Goal: Register for event/course

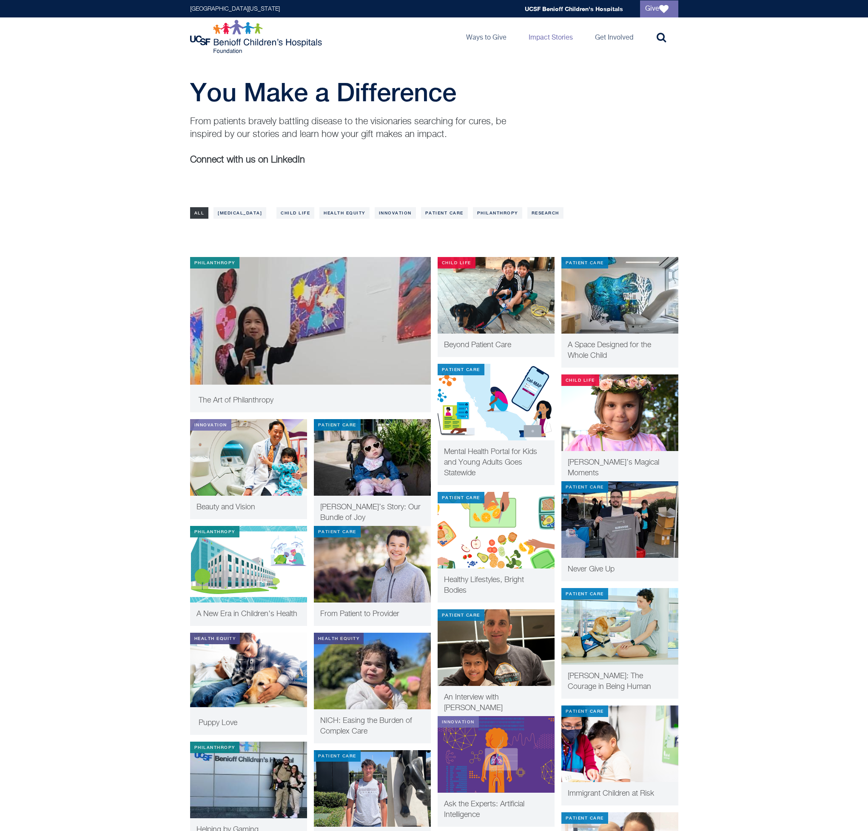
click at [787, 177] on div "You Make a Difference From patients bravely battling disease to the visionaries…" at bounding box center [434, 131] width 868 height 108
click at [111, 114] on div "You Make a Difference From patients bravely battling disease to the visionaries…" at bounding box center [434, 131] width 868 height 108
click at [735, 102] on div "You Make a Difference From patients bravely battling disease to the visionaries…" at bounding box center [434, 131] width 868 height 108
click at [804, 107] on div "You Make a Difference From patients bravely battling disease to the visionaries…" at bounding box center [434, 131] width 868 height 108
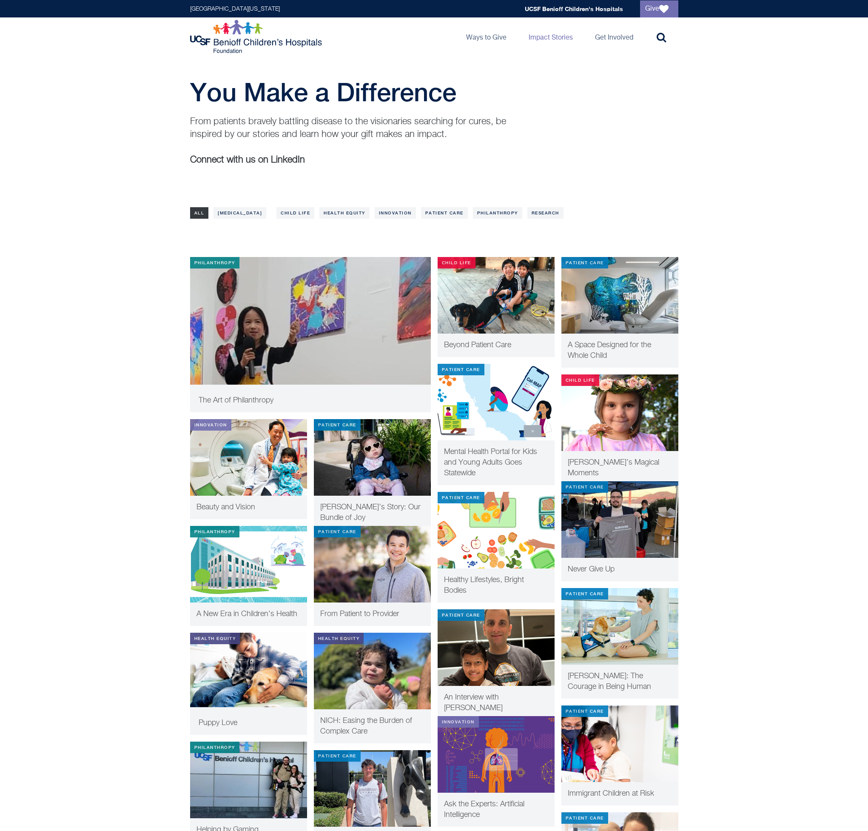
click at [331, 362] on img at bounding box center [310, 333] width 241 height 153
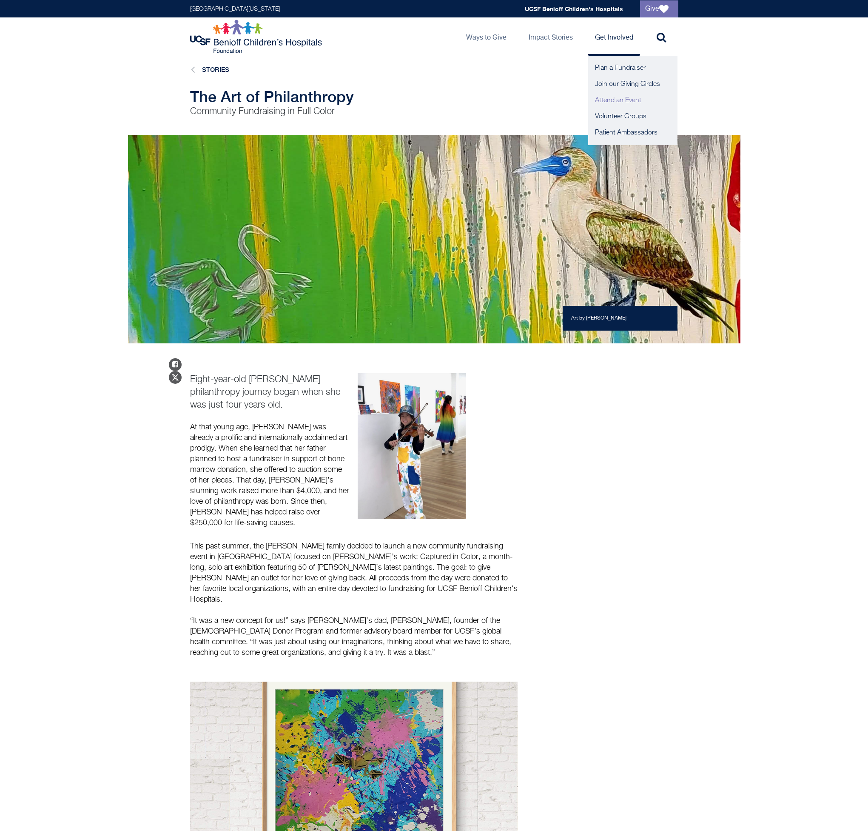
click at [619, 98] on link "Attend an Event" at bounding box center [632, 100] width 89 height 16
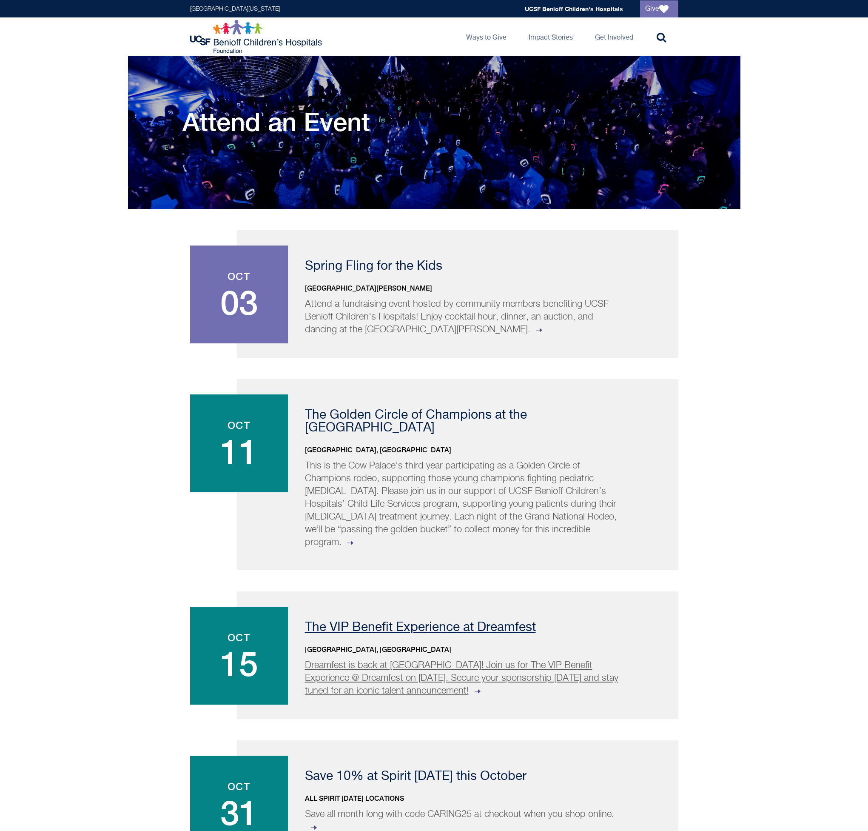
scroll to position [391, 0]
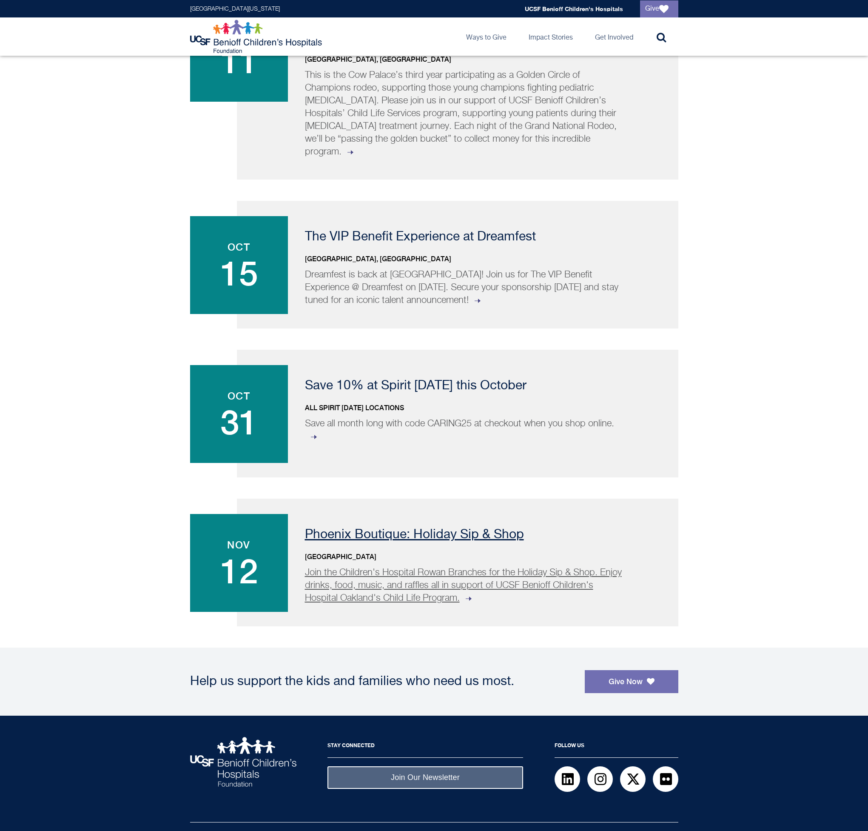
click at [319, 512] on div "Phoenix Boutique: Holiday Sip & Shop [GEOGRAPHIC_DATA] Join the [GEOGRAPHIC_DAT…" at bounding box center [458, 563] width 442 height 128
